Goal: Task Accomplishment & Management: Manage account settings

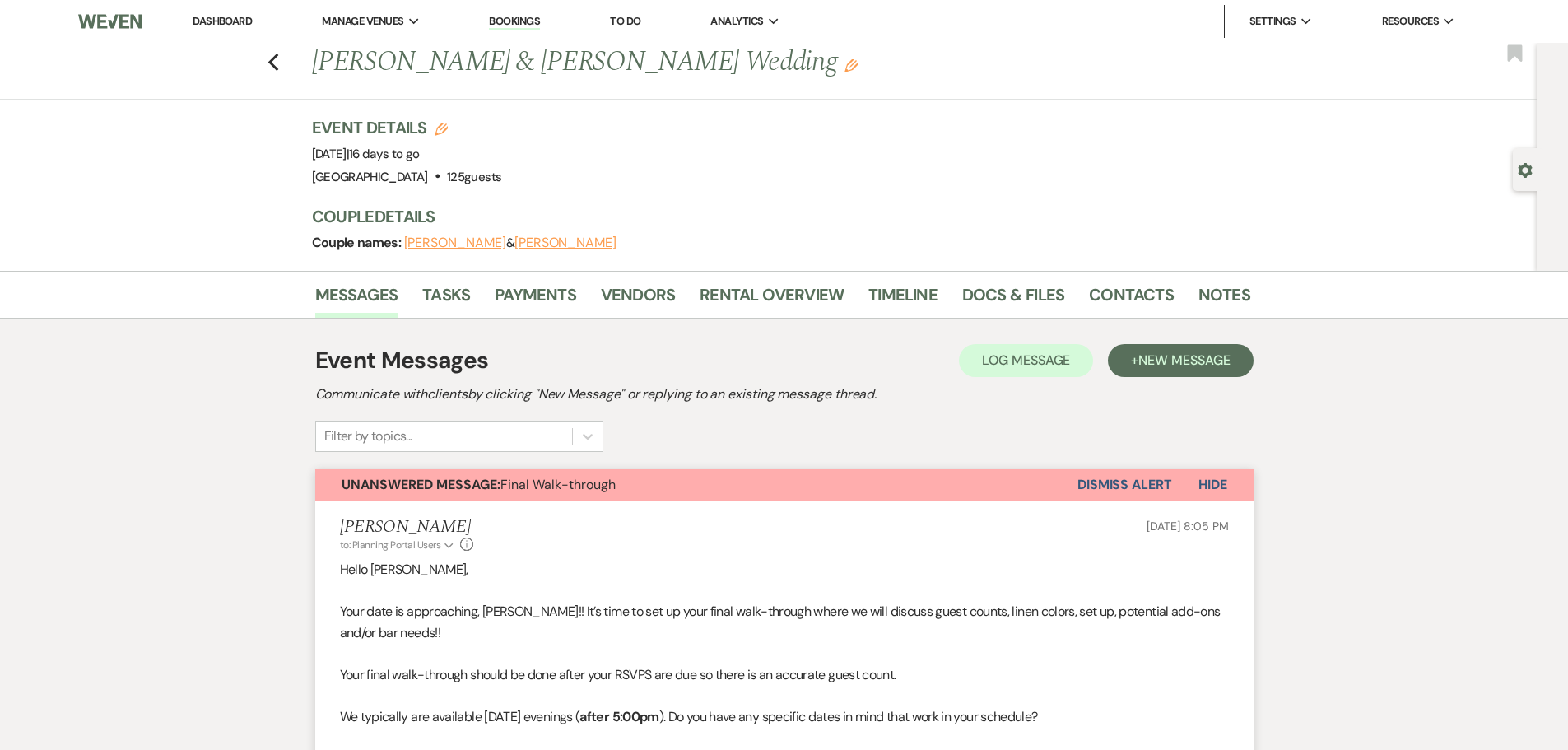
click at [234, 0] on nav "Dashboard Manage Venues Expand Prairie View Event Hall Bookings To Do Analytics…" at bounding box center [784, 22] width 1568 height 43
click at [224, 22] on link "Dashboard" at bounding box center [223, 22] width 59 height 14
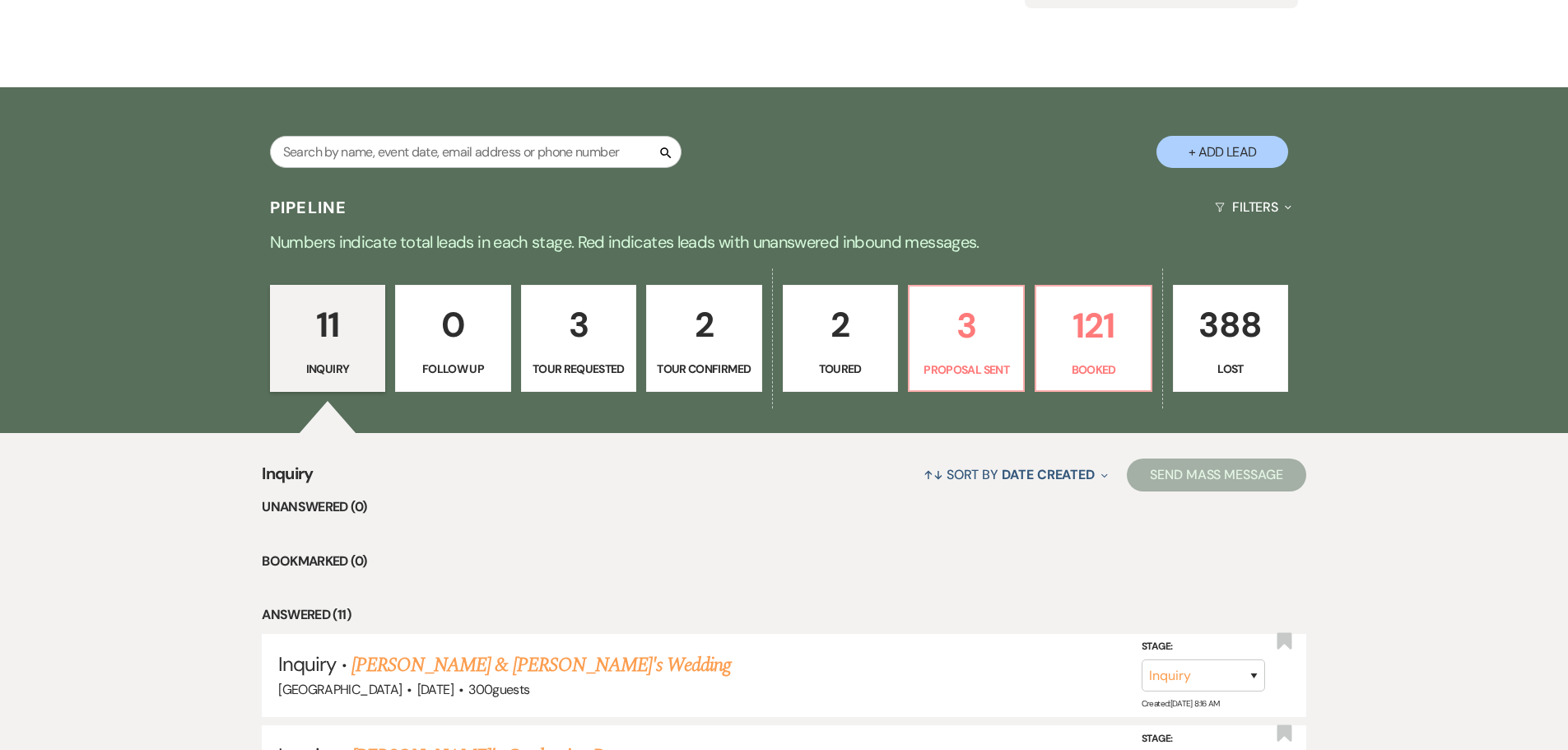
scroll to position [411, 0]
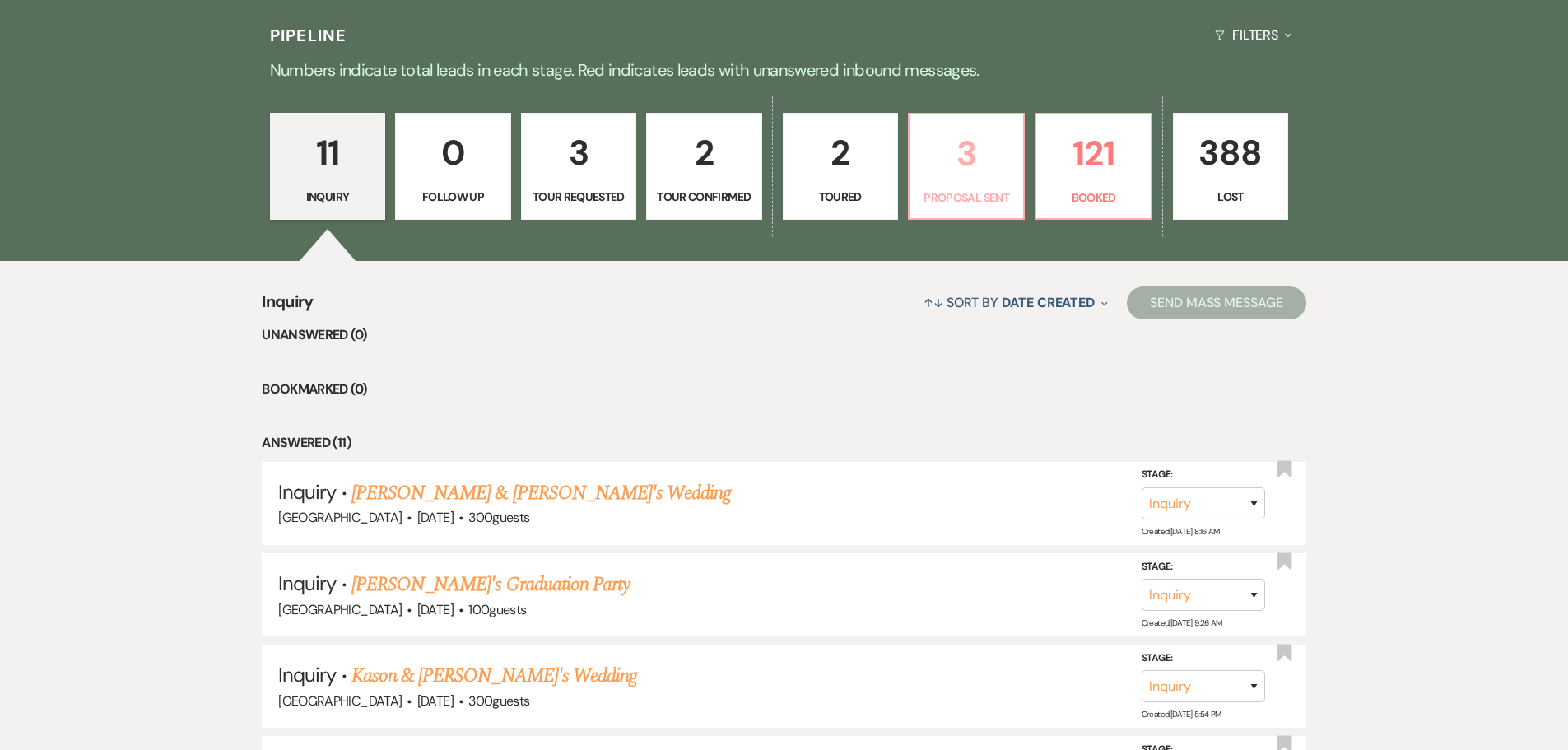
click at [957, 189] on p "Proposal Sent" at bounding box center [966, 198] width 94 height 18
select select "6"
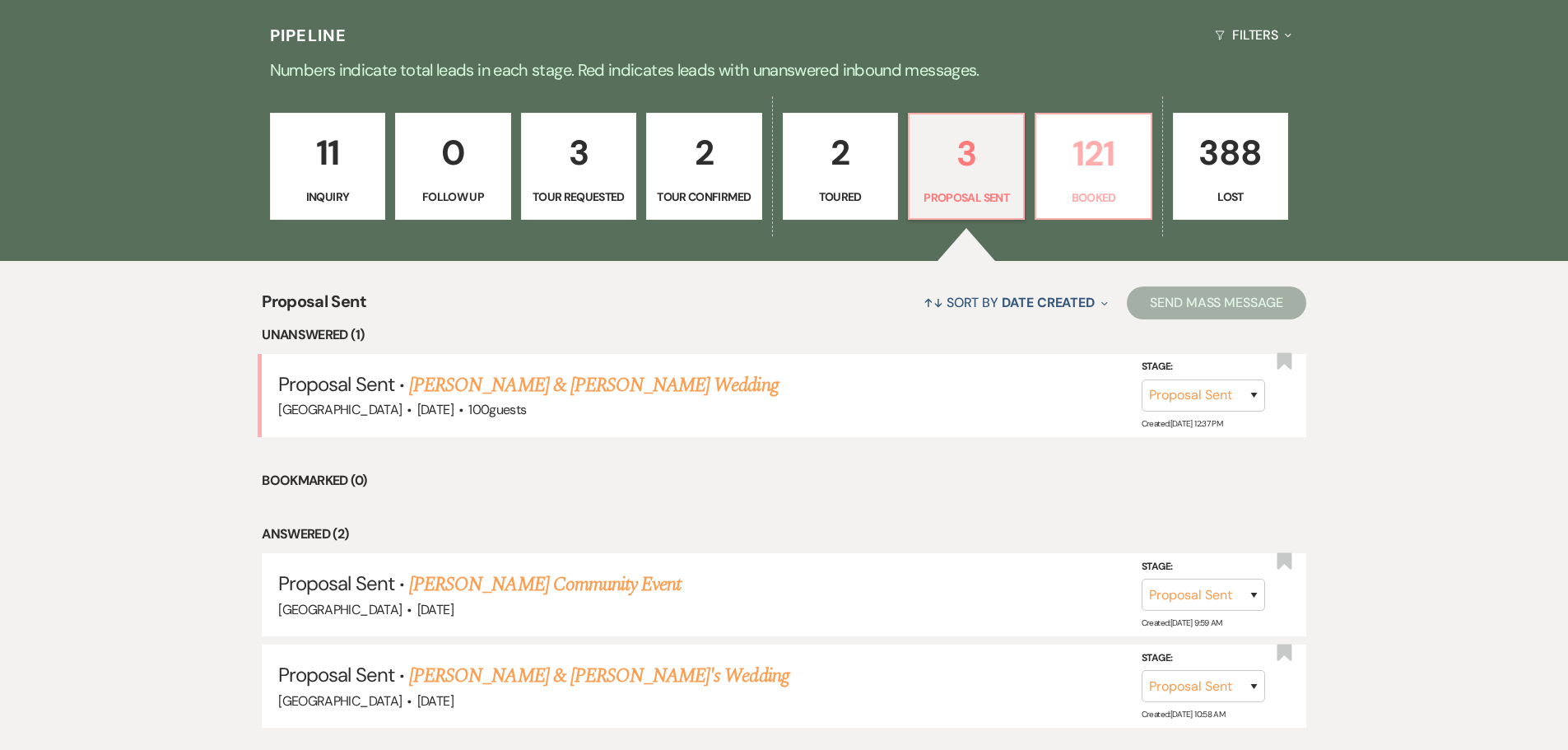
click at [1082, 176] on p "121" at bounding box center [1093, 153] width 94 height 55
